Goal: Check status: Check status

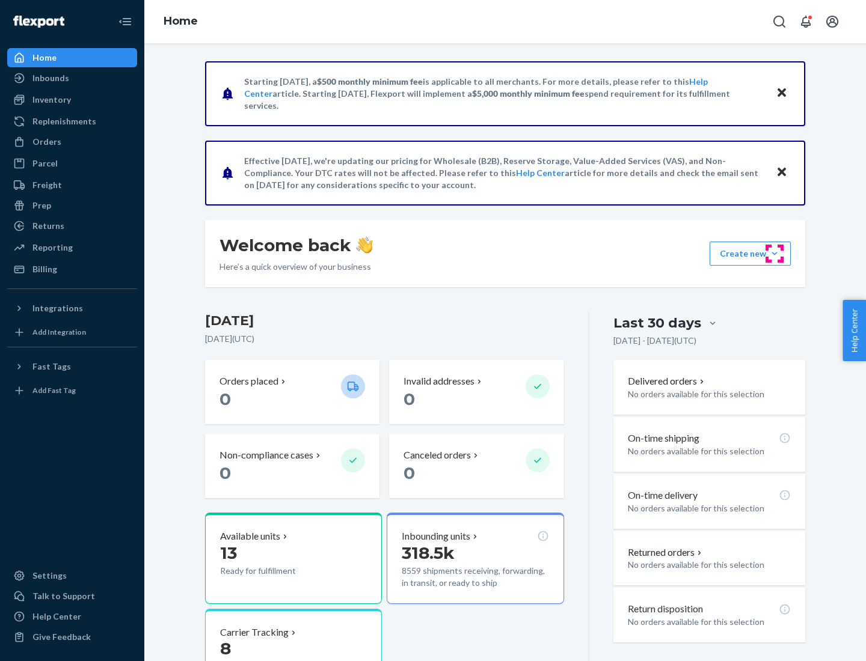
click at [775, 254] on button "Create new Create new inbound Create new order Create new product" at bounding box center [750, 254] width 81 height 24
click at [50, 78] on div "Inbounds" at bounding box center [50, 78] width 37 height 12
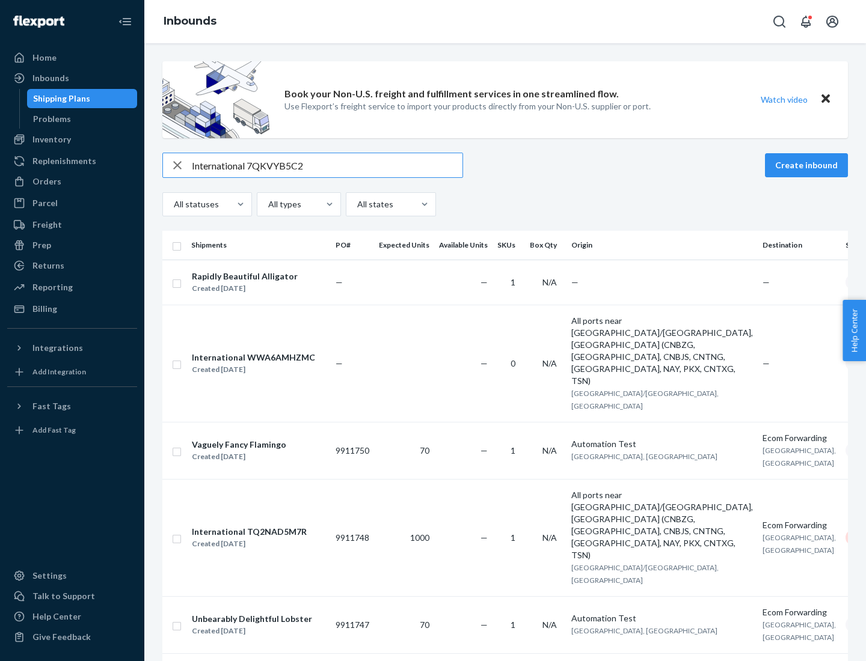
type input "International 7QKVYB5C29"
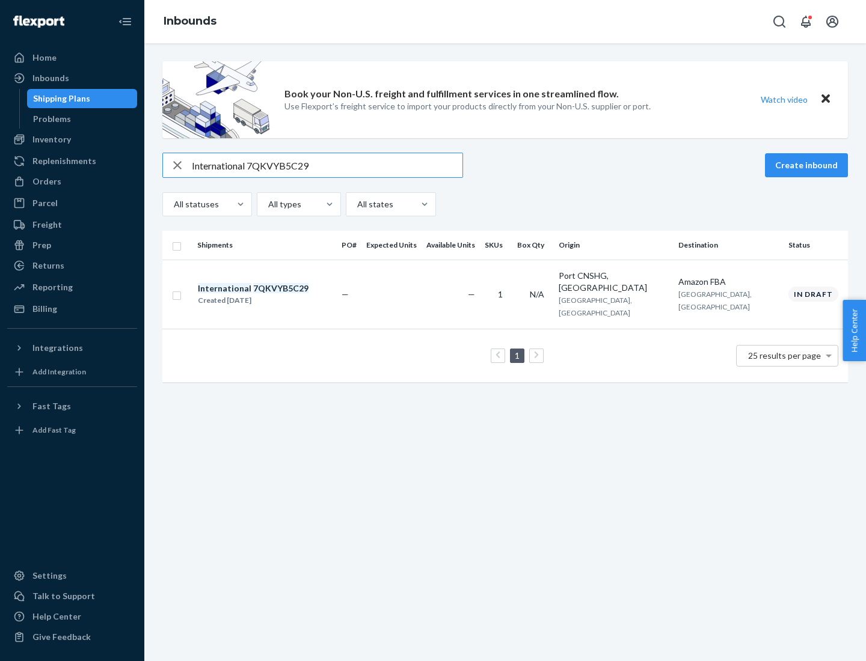
click at [274, 295] on div "Created [DATE]" at bounding box center [253, 301] width 111 height 12
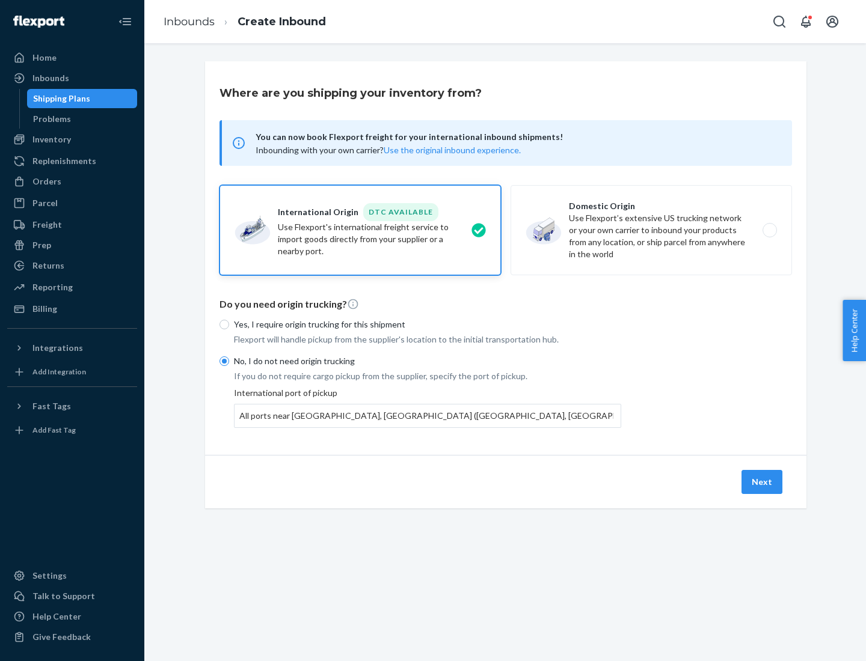
click at [762, 482] on button "Next" at bounding box center [761, 482] width 41 height 24
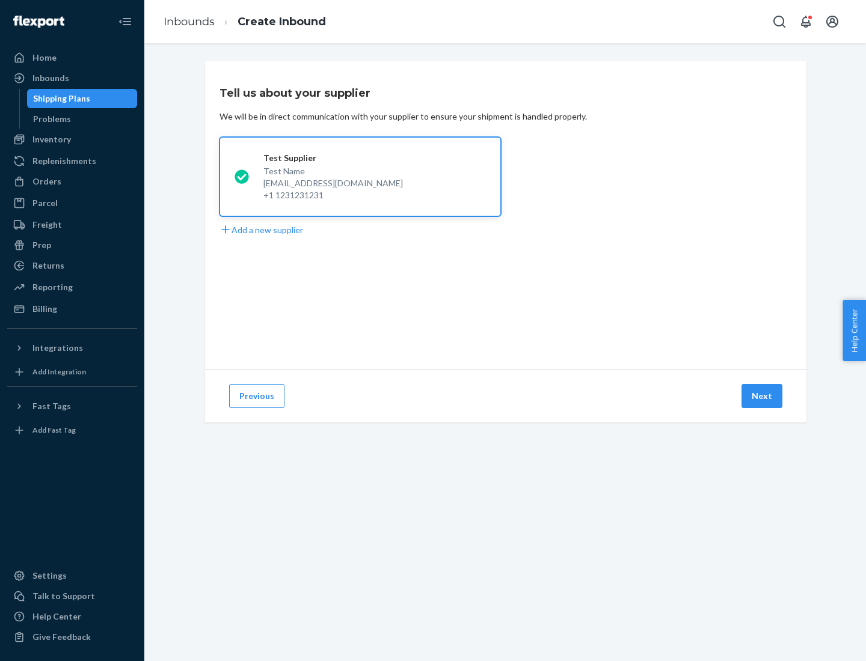
click at [762, 396] on button "Next" at bounding box center [761, 396] width 41 height 24
